Goal: Task Accomplishment & Management: Use online tool/utility

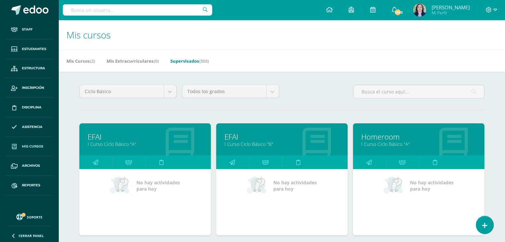
click at [164, 12] on input "text" at bounding box center [137, 9] width 149 height 11
type input "[PERSON_NAME]"
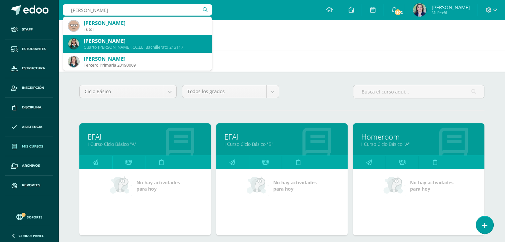
click at [126, 43] on div "Diana Lucía Lucero Leiva" at bounding box center [145, 41] width 123 height 7
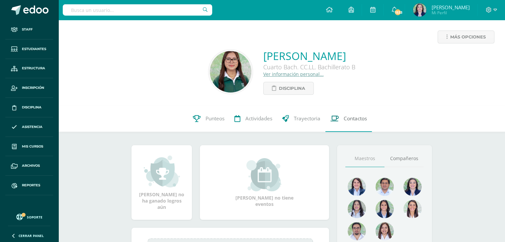
click at [351, 122] on span "Contactos" at bounding box center [355, 118] width 23 height 7
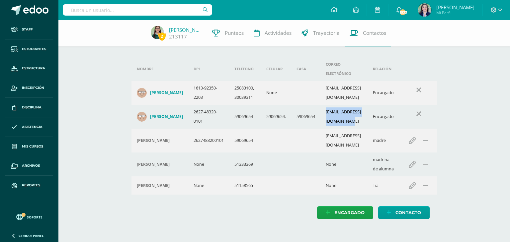
drag, startPoint x: 385, startPoint y: 107, endPoint x: 331, endPoint y: 109, distance: 53.8
click at [331, 109] on td "dianaluceroleiva@gmail.com" at bounding box center [343, 117] width 47 height 24
copy td "dianaluceroleiva@gmail.com"
click at [165, 9] on input "text" at bounding box center [137, 9] width 149 height 11
type input "angie lopez"
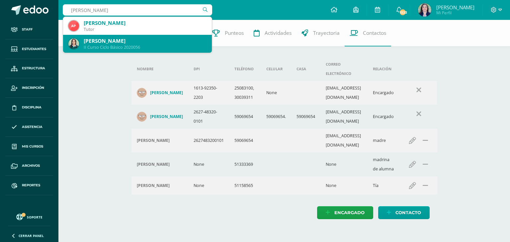
click at [105, 45] on div "II Curso Ciclo Básico 2020056" at bounding box center [145, 47] width 123 height 6
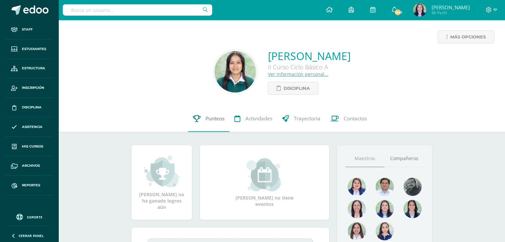
click at [210, 118] on span "Punteos" at bounding box center [214, 118] width 19 height 7
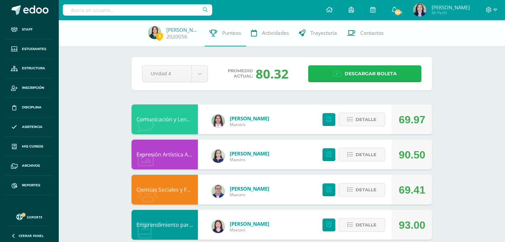
click at [361, 72] on span "Descargar boleta" at bounding box center [371, 74] width 52 height 16
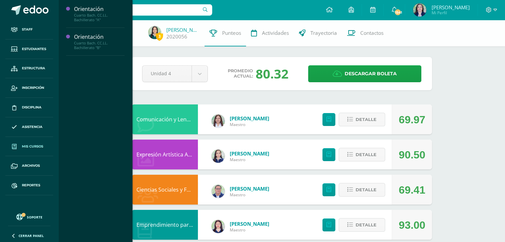
click at [30, 147] on span "Mis cursos" at bounding box center [32, 146] width 21 height 5
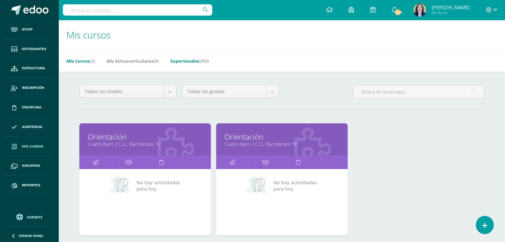
click at [185, 61] on link "Supervisados (503)" at bounding box center [189, 61] width 39 height 11
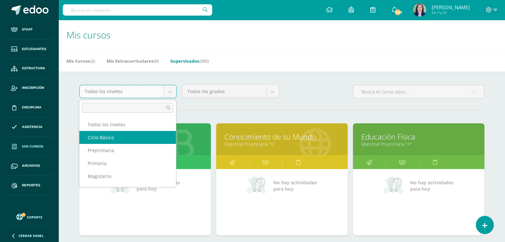
select select "7"
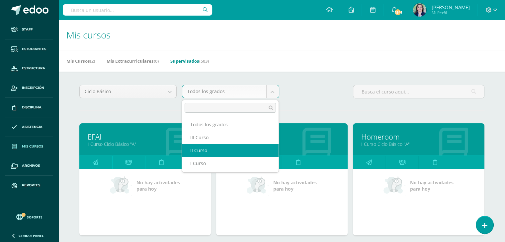
select select "19"
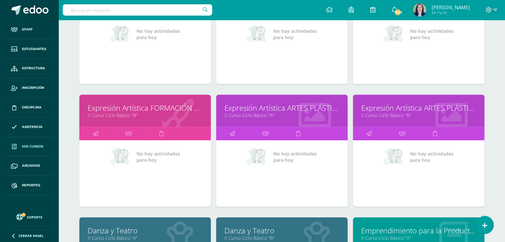
scroll to position [890, 0]
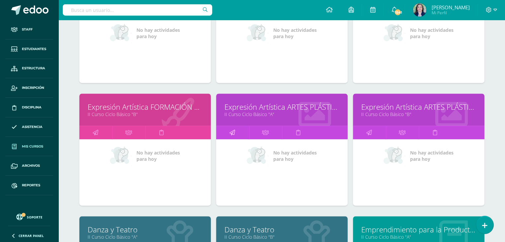
click at [230, 131] on icon at bounding box center [232, 132] width 6 height 13
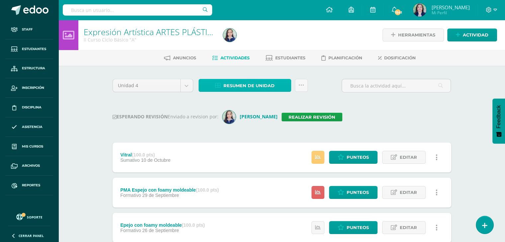
click at [237, 84] on span "Resumen de unidad" at bounding box center [248, 86] width 51 height 12
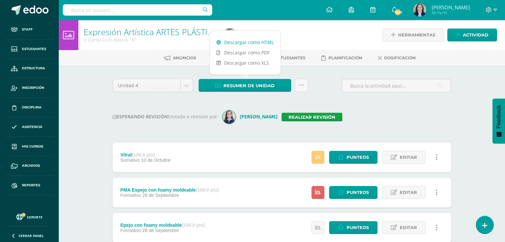
click at [260, 41] on link "Descargar como HTML" at bounding box center [245, 42] width 71 height 10
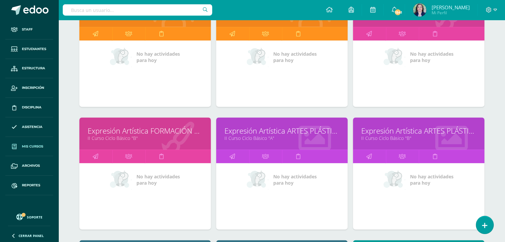
scroll to position [866, 0]
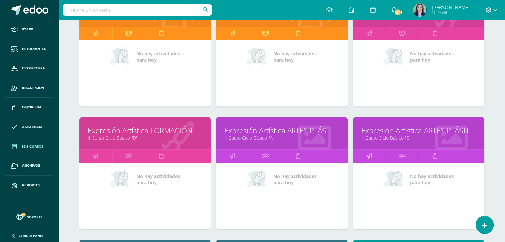
click at [370, 155] on icon at bounding box center [369, 156] width 6 height 13
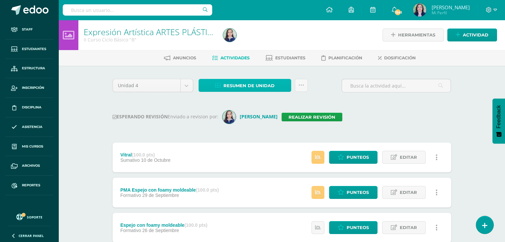
click at [242, 85] on span "Resumen de unidad" at bounding box center [248, 86] width 51 height 12
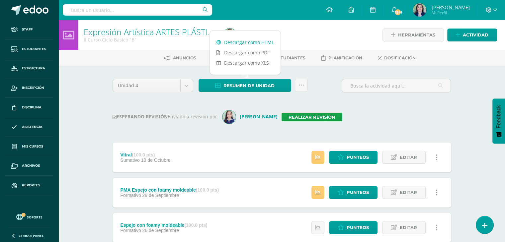
click at [256, 41] on link "Descargar como HTML" at bounding box center [245, 42] width 71 height 10
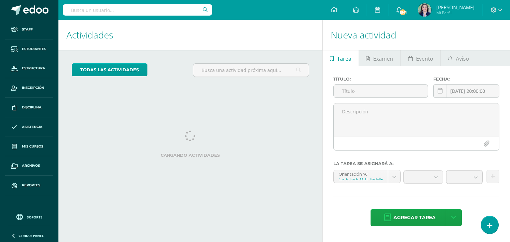
click at [135, 8] on input "text" at bounding box center [137, 9] width 149 height 11
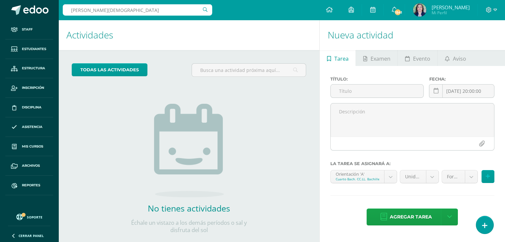
type input "sofía guzmán"
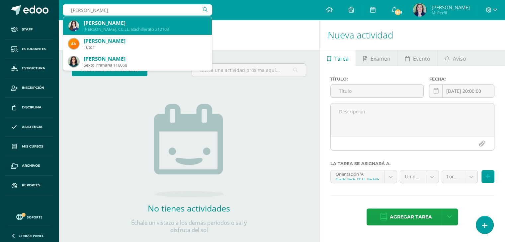
click at [132, 30] on div "Quinto Bach. CC.LL. Bachillerato 212103" at bounding box center [145, 30] width 123 height 6
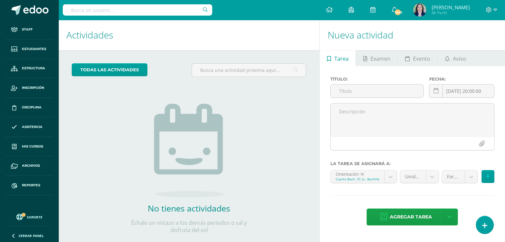
click at [141, 30] on h1 "Actividades" at bounding box center [188, 35] width 245 height 30
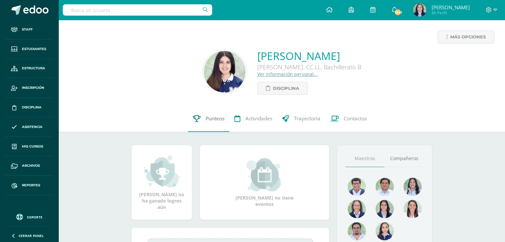
click at [206, 122] on span "Punteos" at bounding box center [214, 118] width 19 height 7
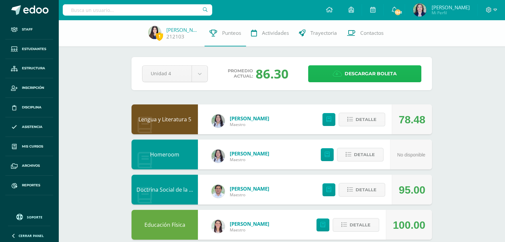
click at [368, 76] on span "Descargar boleta" at bounding box center [371, 74] width 52 height 16
